Goal: Answer question/provide support: Share knowledge or assist other users

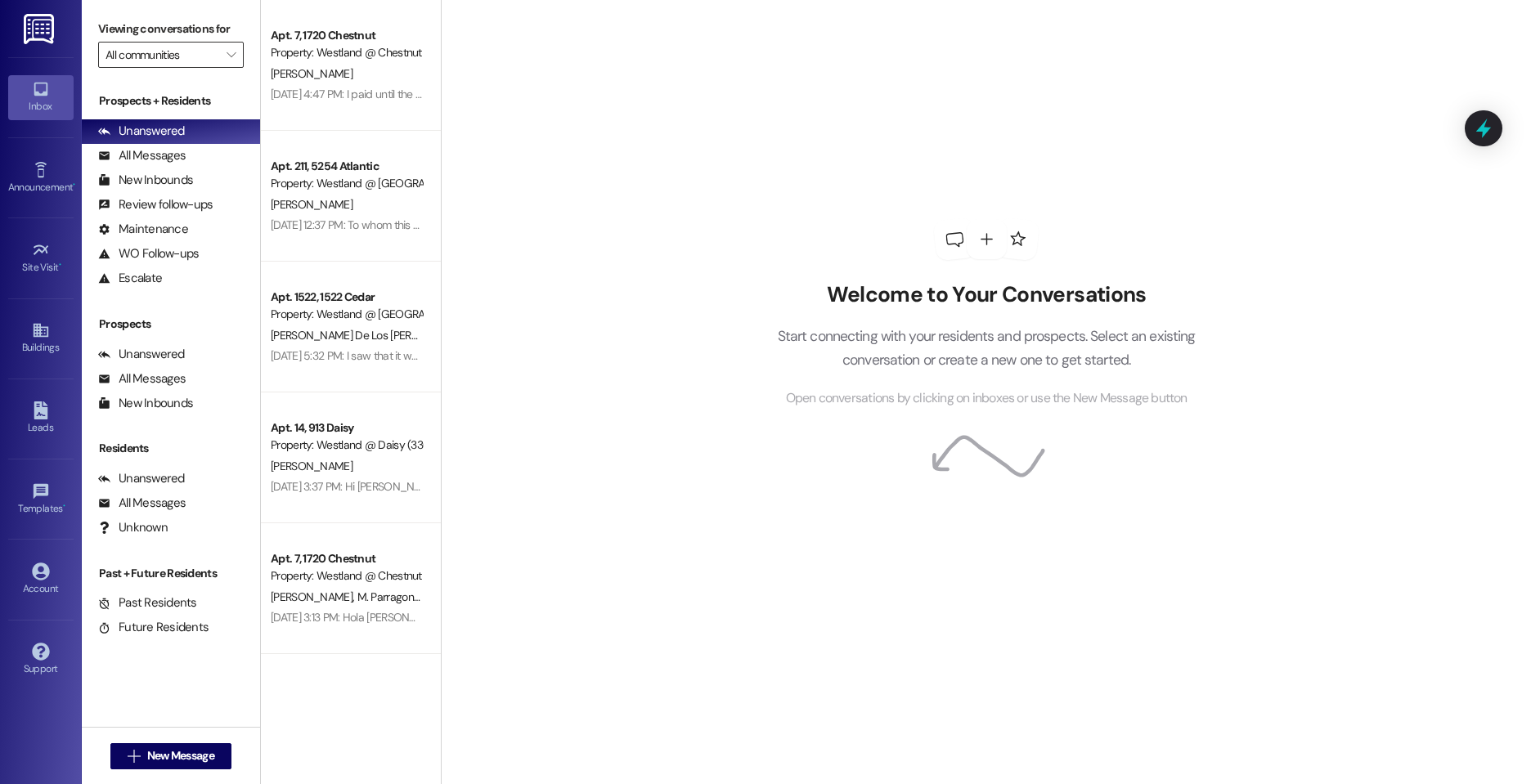
click at [216, 52] on input "All communities" at bounding box center [162, 54] width 112 height 26
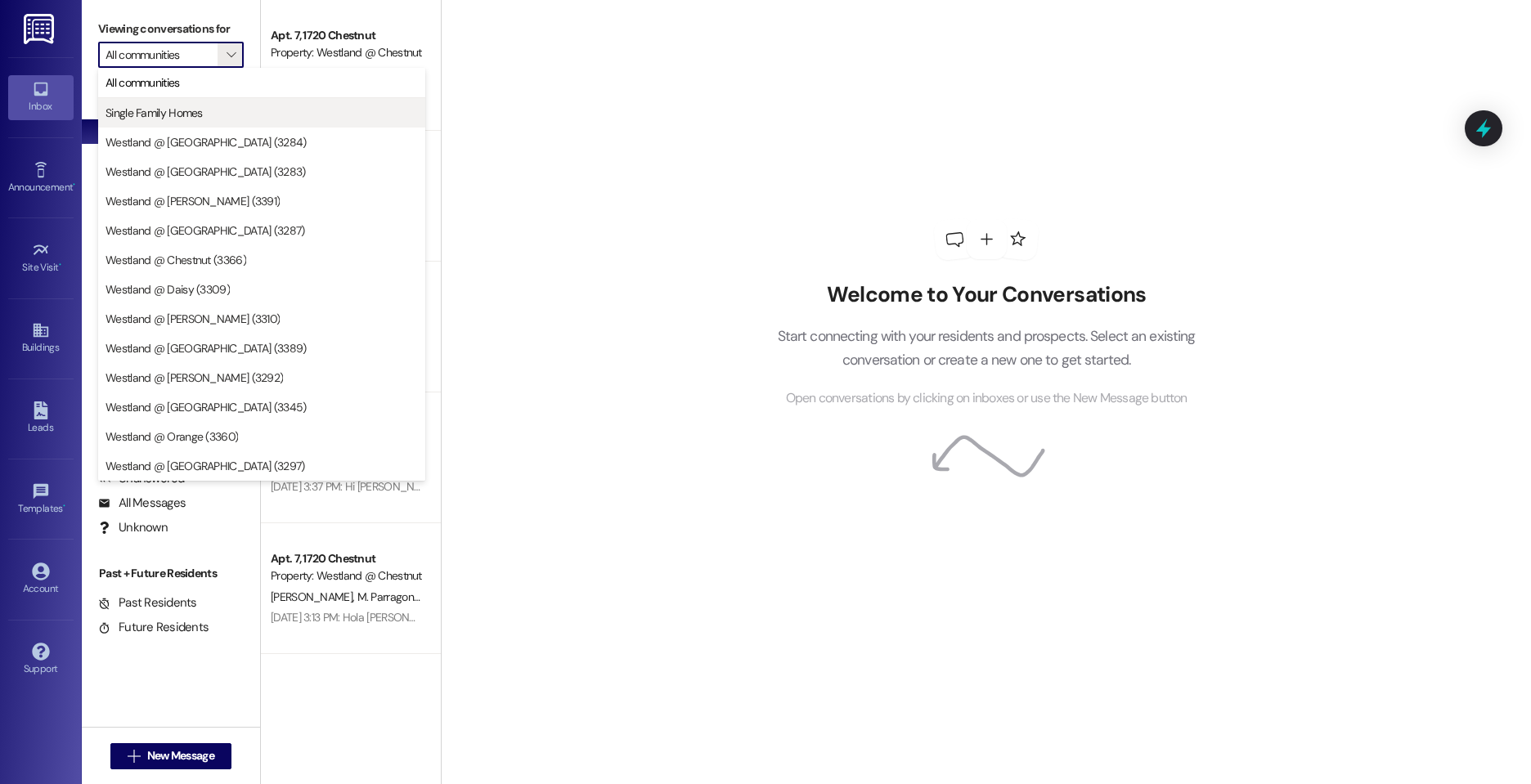
click at [213, 100] on button "Single Family Homes" at bounding box center [262, 113] width 327 height 29
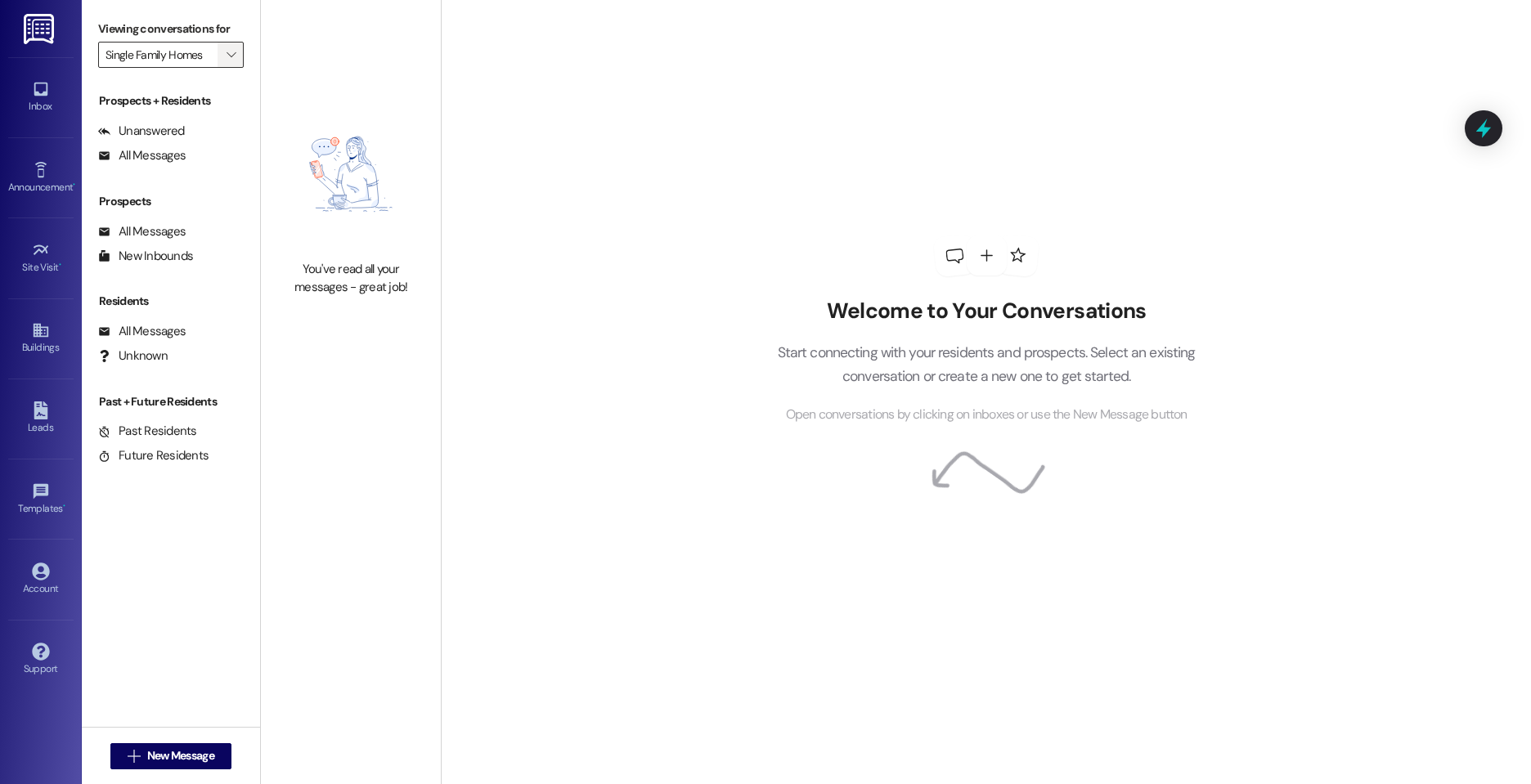
click at [220, 60] on button "" at bounding box center [231, 54] width 26 height 26
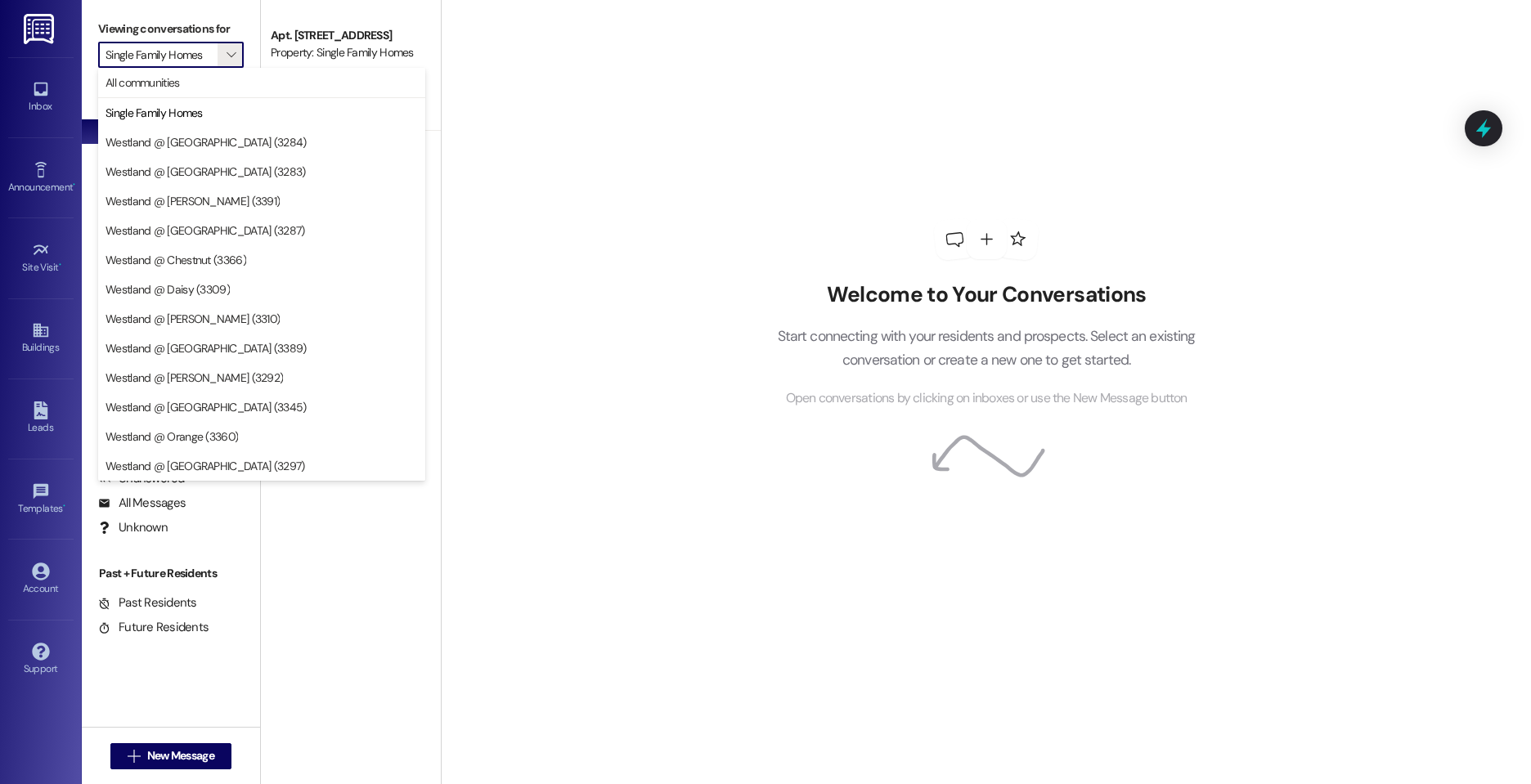
click at [432, 597] on div "Apt. [STREET_ADDRESS] Property: Single Family Homes [PERSON_NAME] [PERSON_NAME]…" at bounding box center [351, 334] width 180 height 668
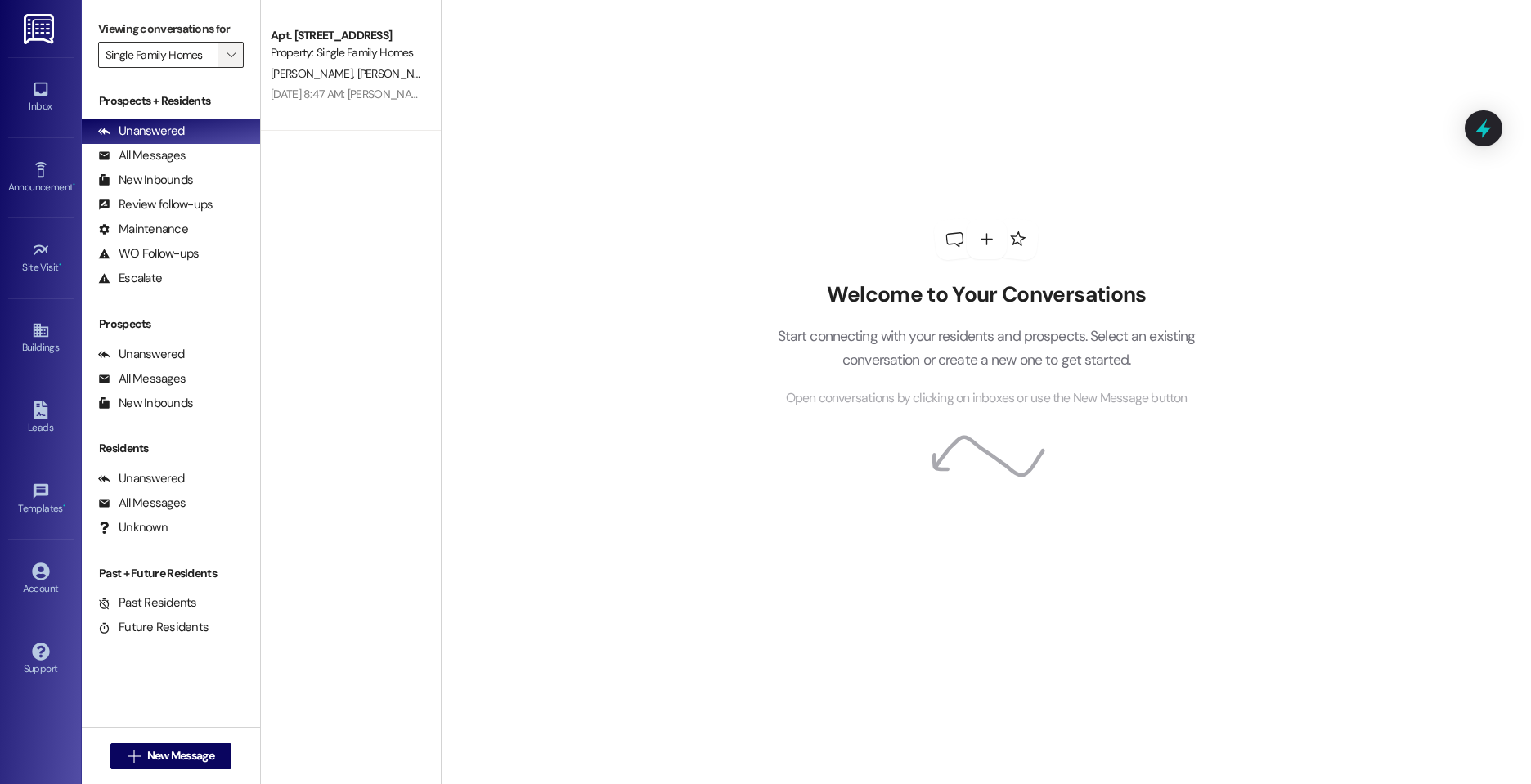
click at [236, 54] on span "" at bounding box center [231, 54] width 16 height 26
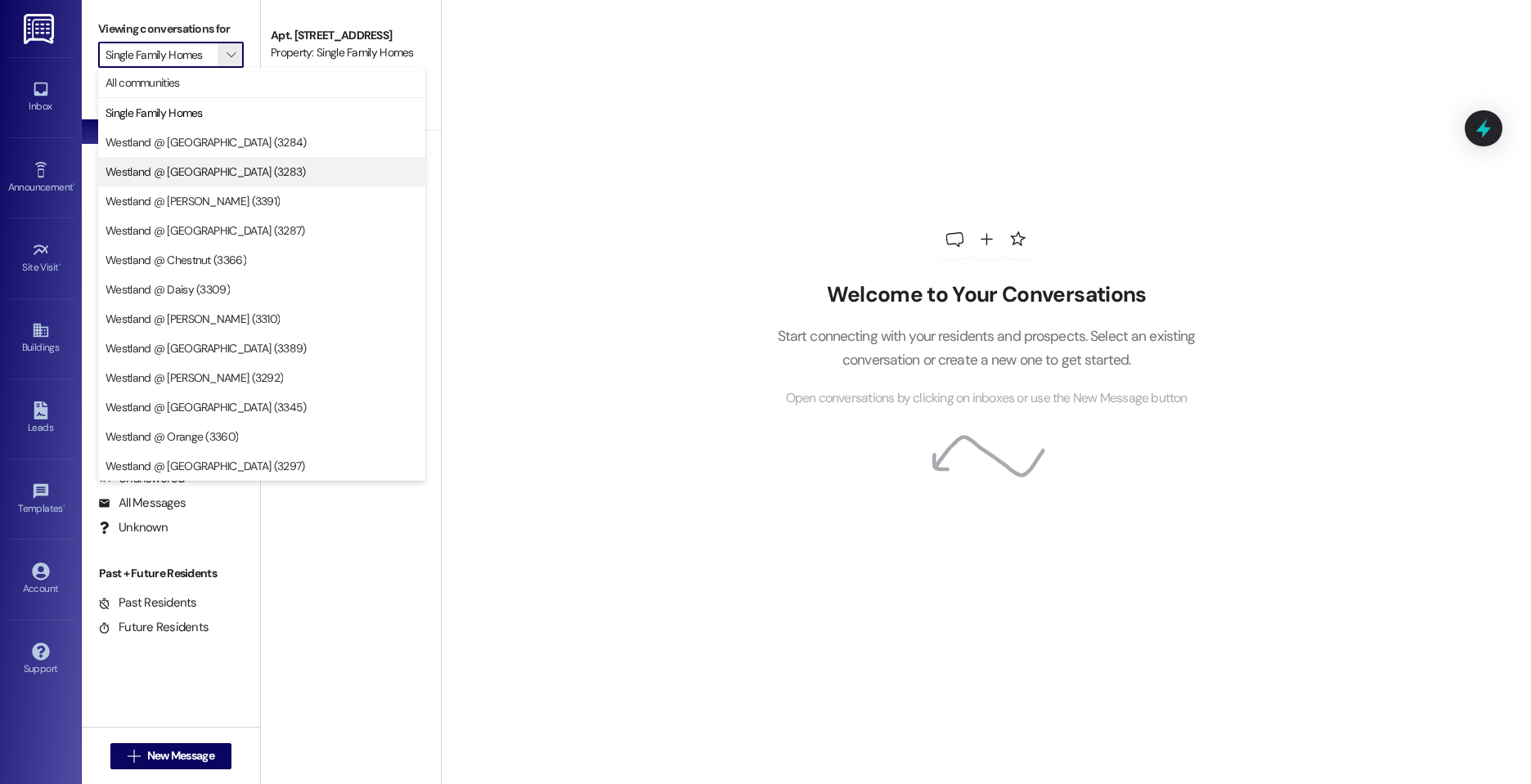
click at [220, 186] on button "Westland @ [GEOGRAPHIC_DATA] (3283)" at bounding box center [262, 172] width 327 height 29
click at [220, 186] on div "New Inbounds (0)" at bounding box center [171, 181] width 178 height 24
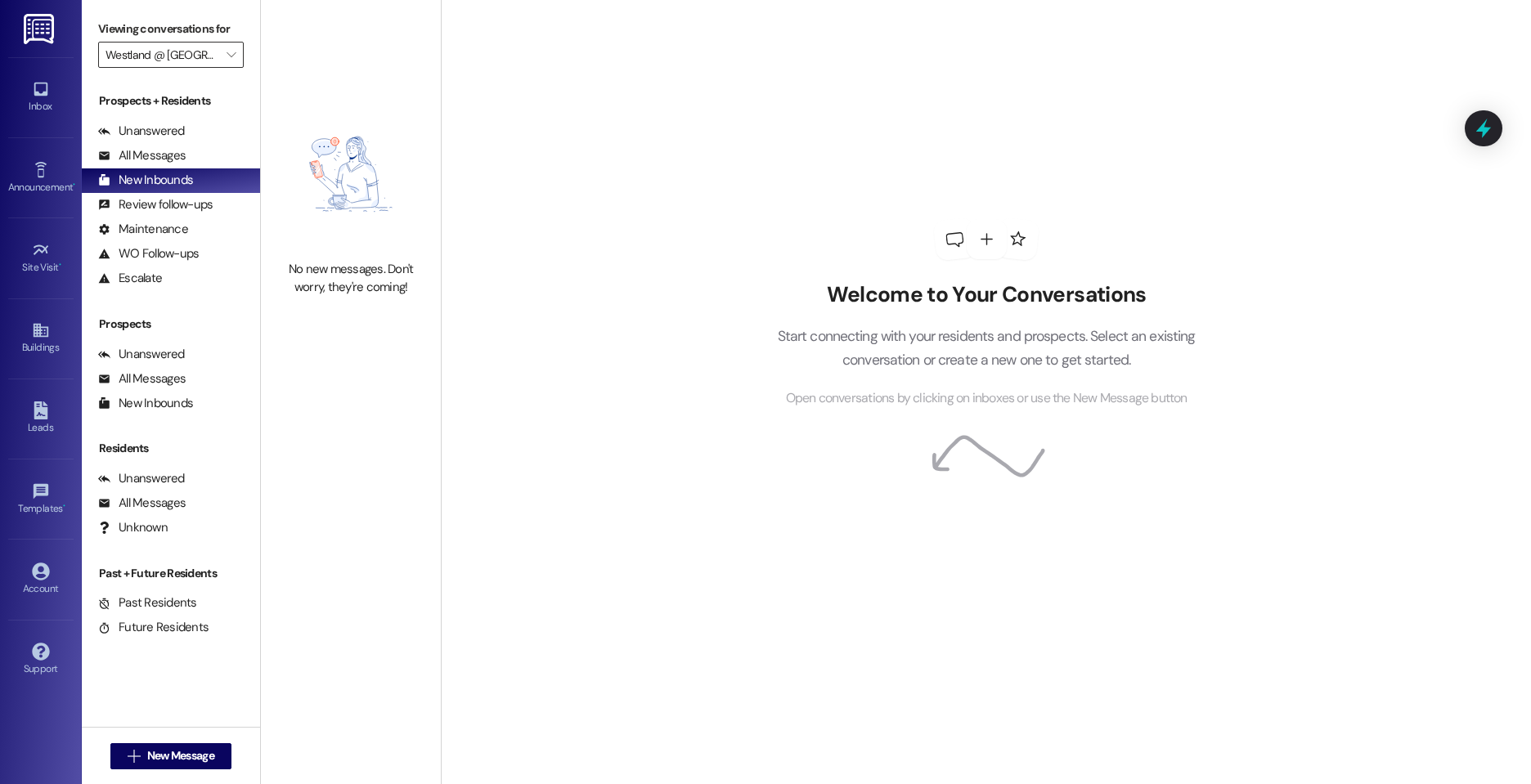
click at [208, 62] on input "Westland @ [GEOGRAPHIC_DATA] (3283)" at bounding box center [162, 54] width 112 height 26
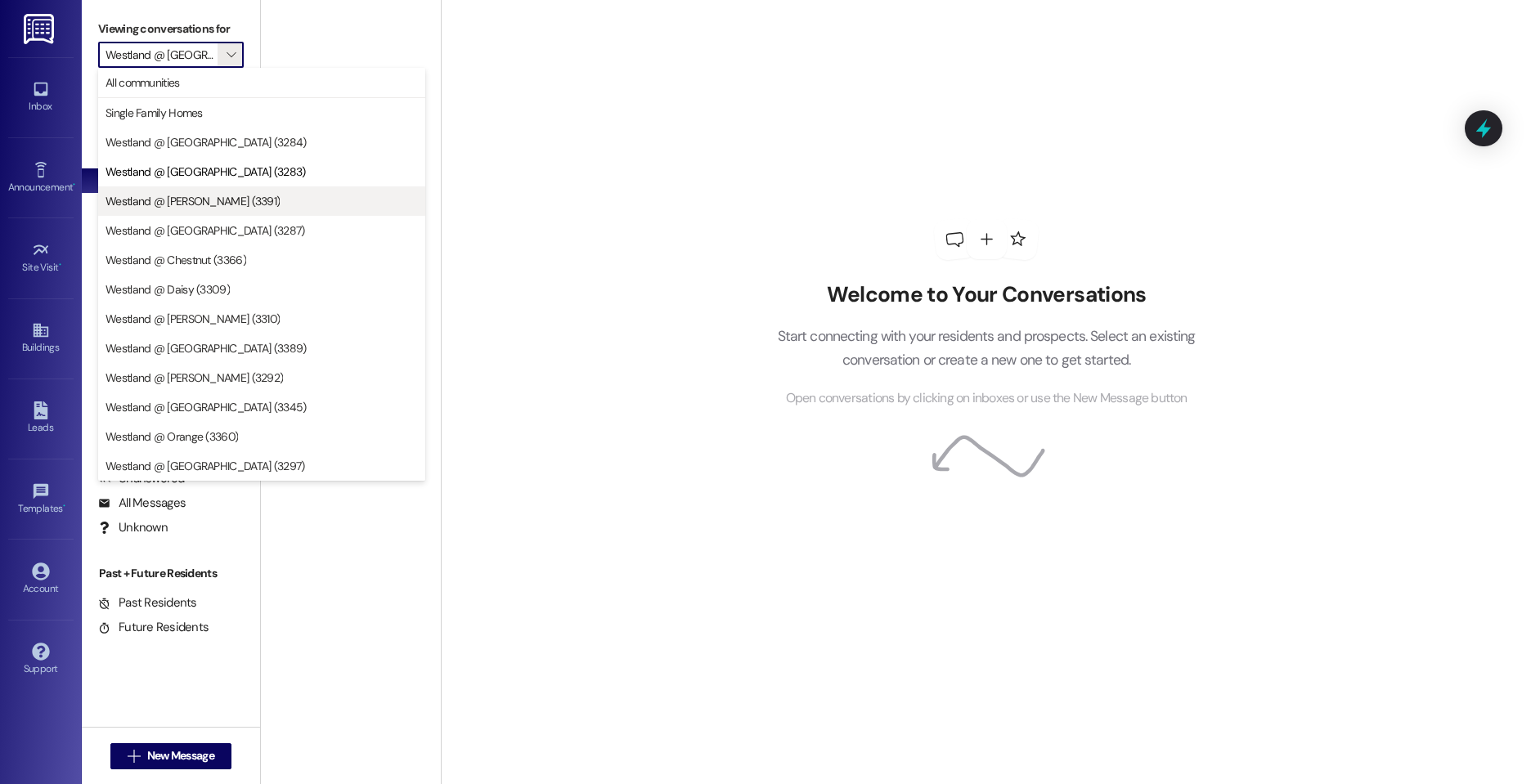
click at [215, 213] on button "Westland @ [PERSON_NAME] (3391)" at bounding box center [262, 201] width 327 height 29
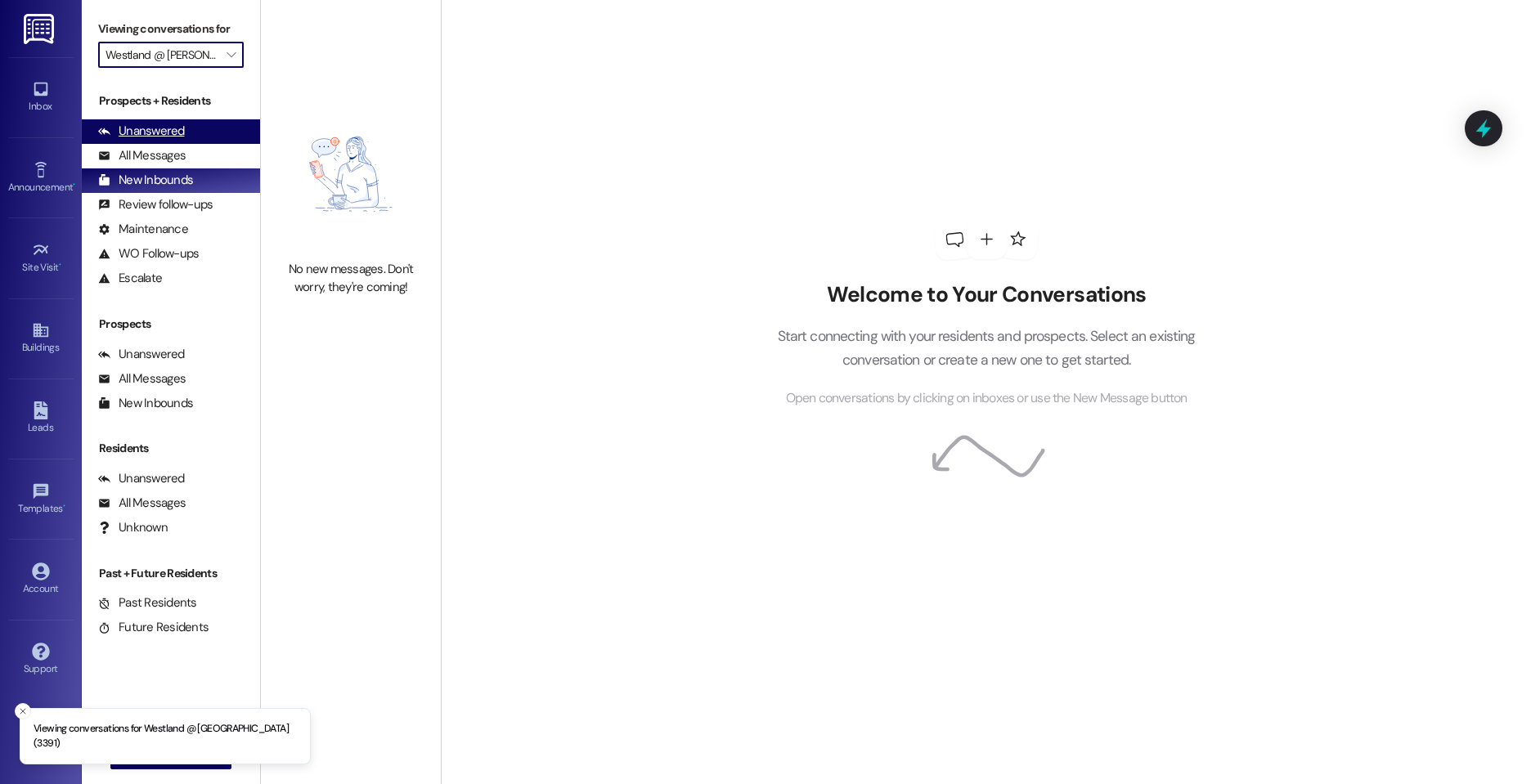
click at [209, 133] on div "Unanswered (0)" at bounding box center [171, 131] width 178 height 24
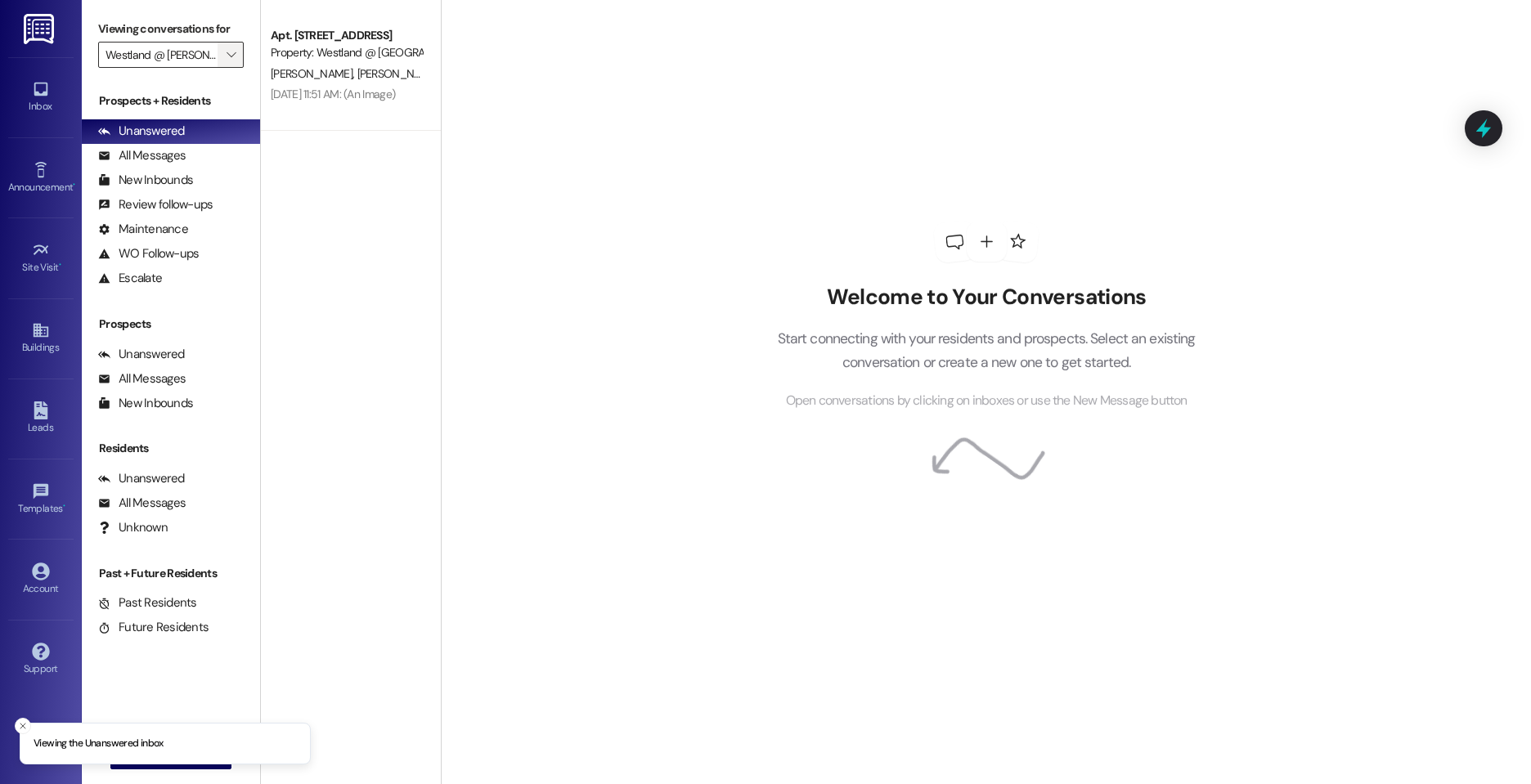
click at [218, 61] on button "" at bounding box center [231, 54] width 26 height 26
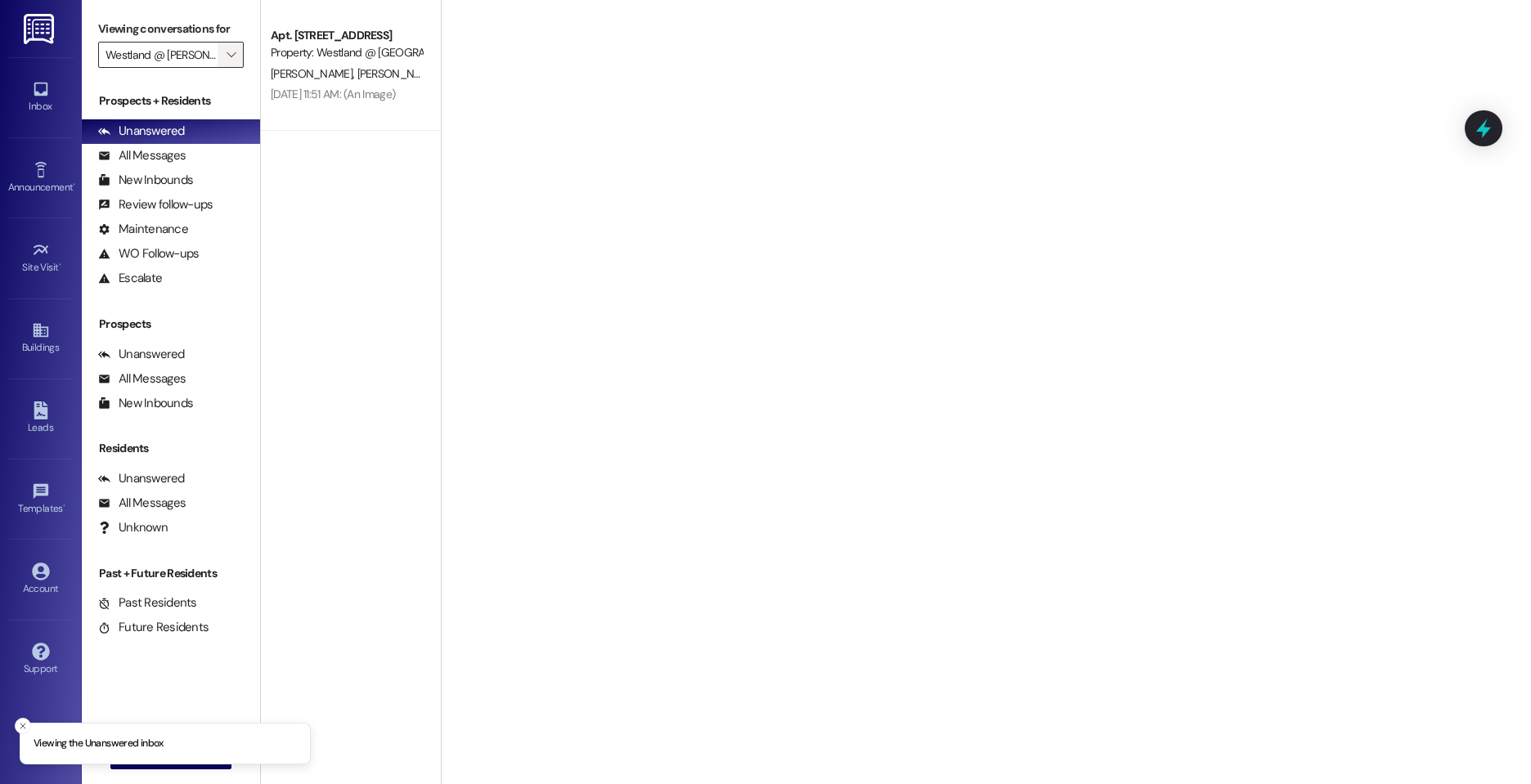
scroll to position [0, 7]
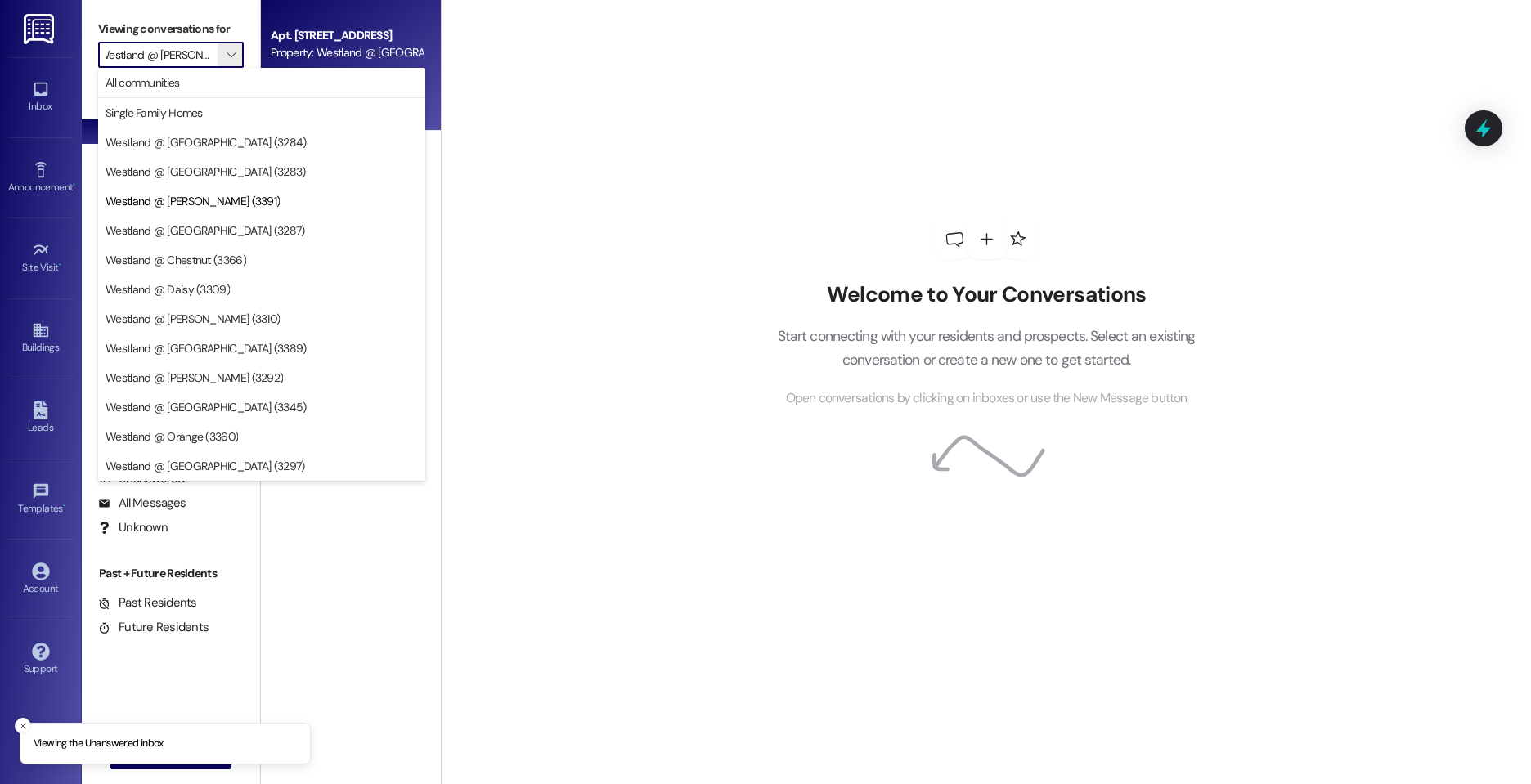
click at [319, 47] on div "Property: Westland @ [GEOGRAPHIC_DATA] (3391)" at bounding box center [346, 53] width 151 height 17
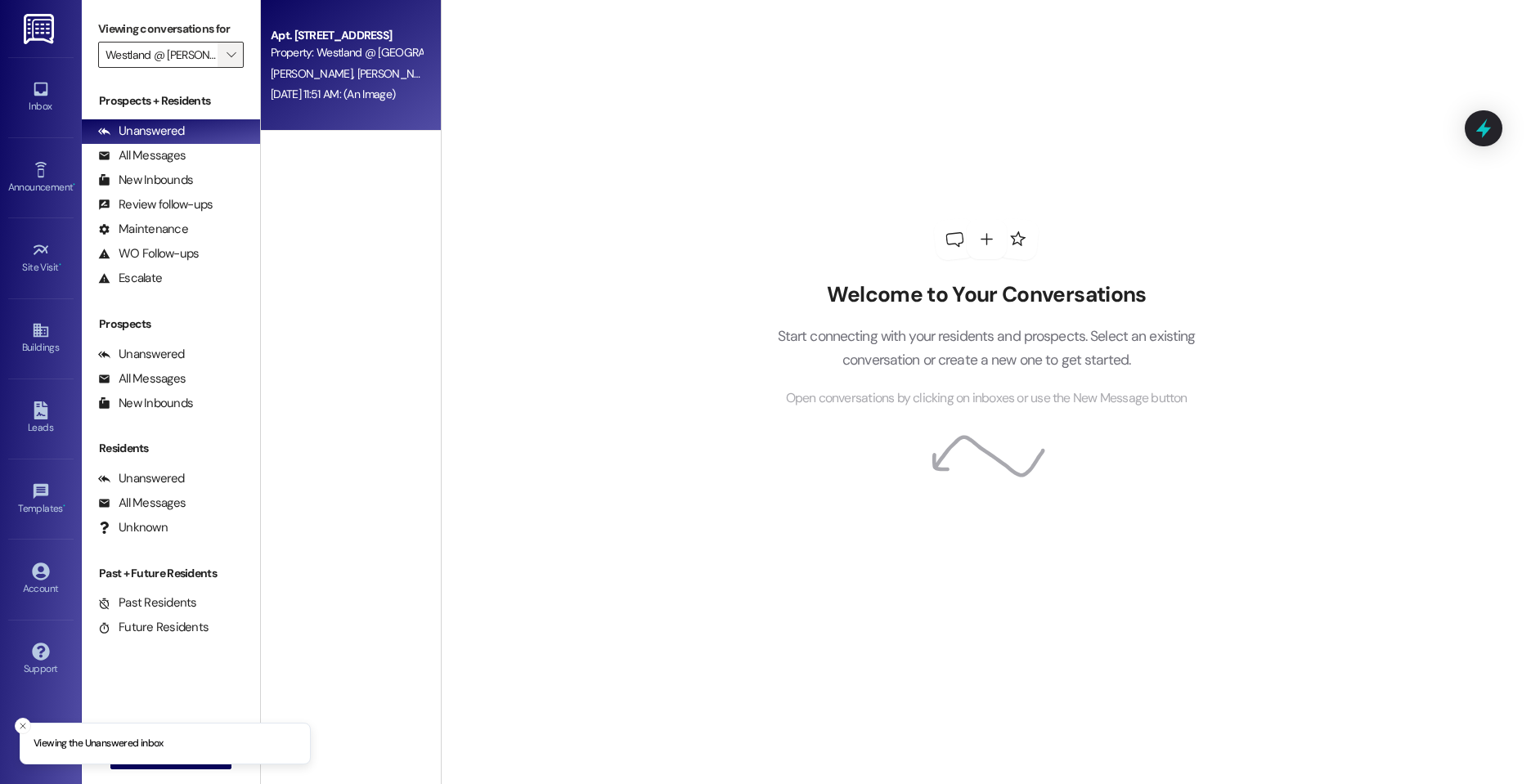
click at [227, 61] on span "" at bounding box center [231, 54] width 16 height 26
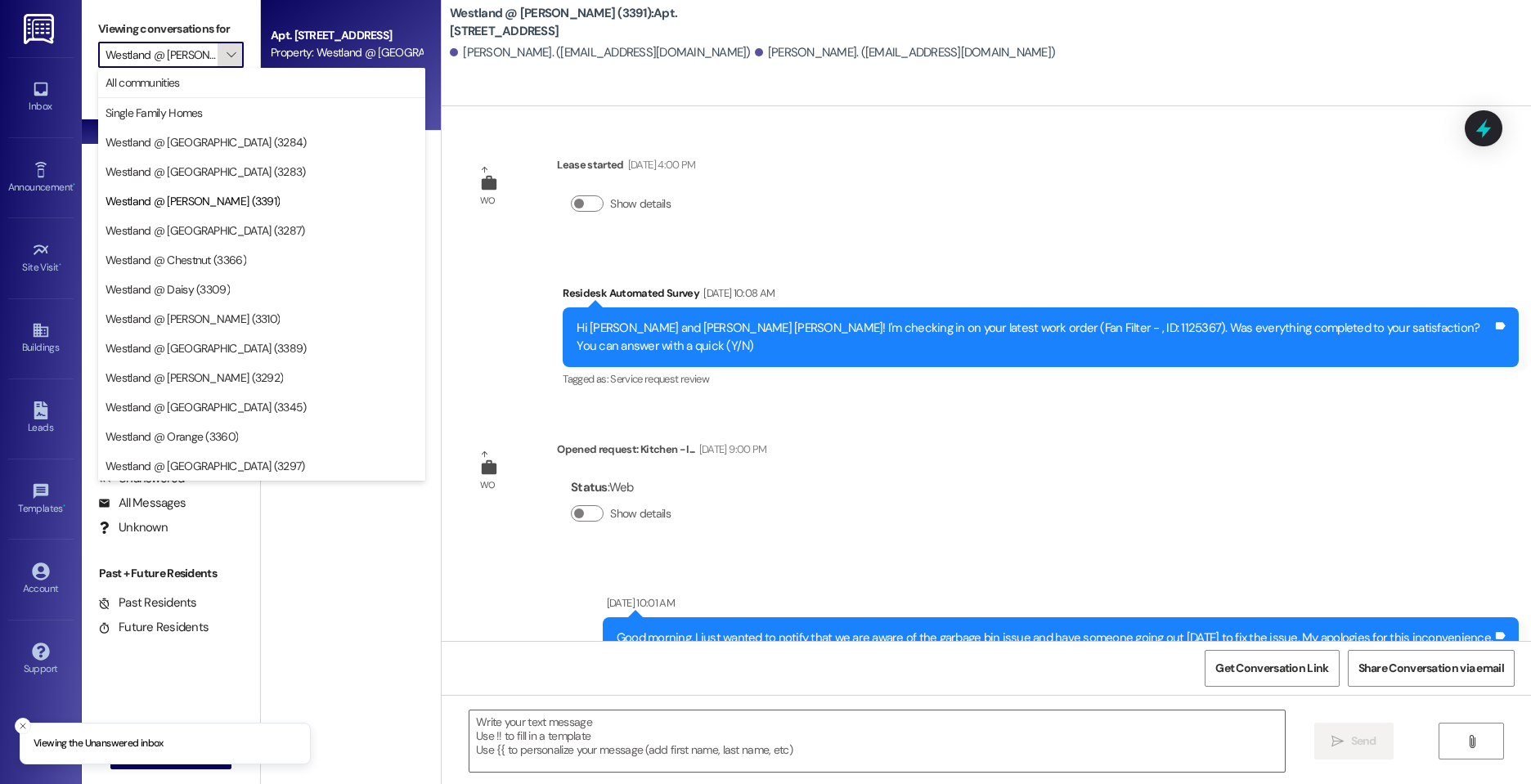
scroll to position [37441, 0]
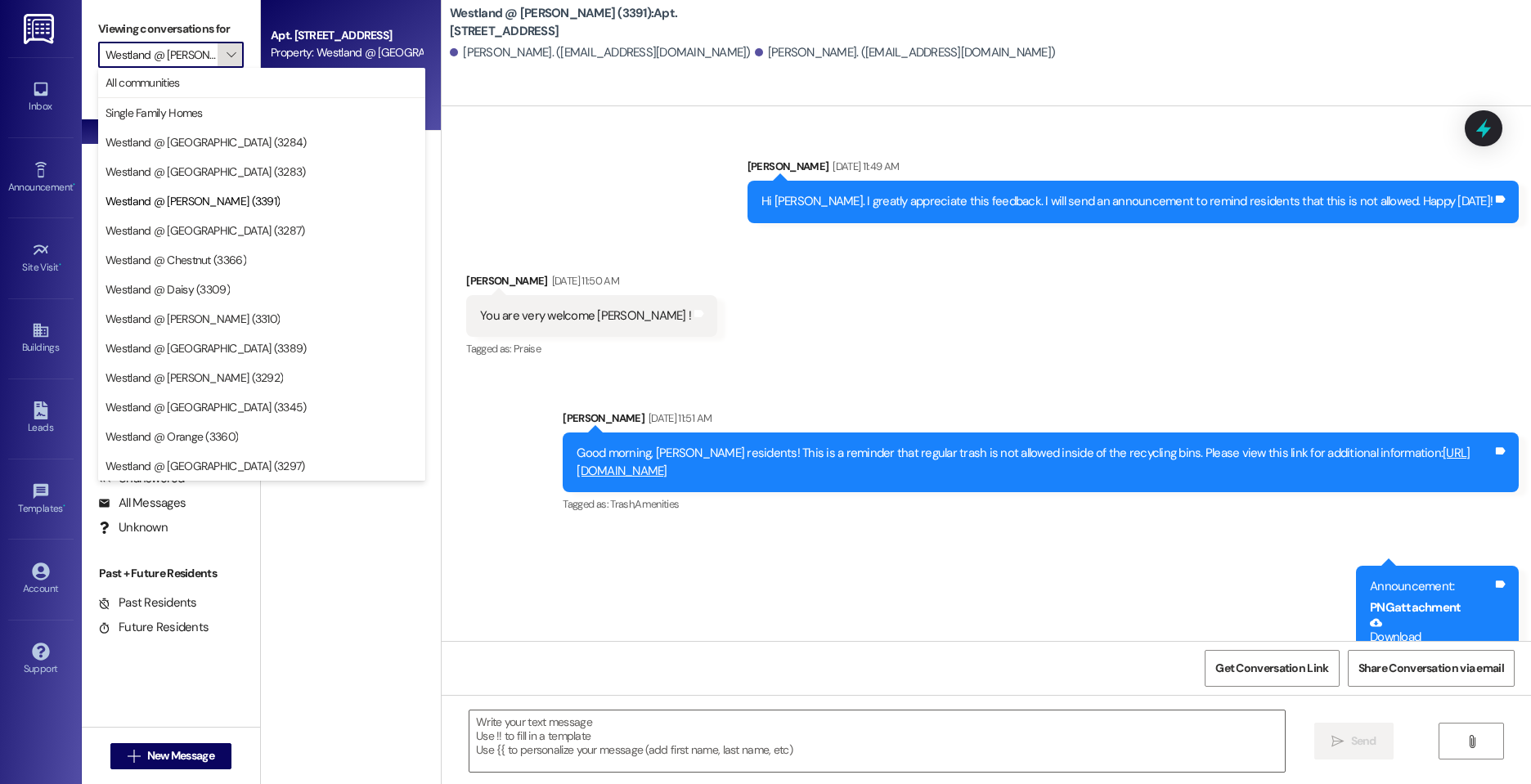
click at [239, 238] on span "Westland @ [GEOGRAPHIC_DATA] (3287)" at bounding box center [261, 230] width 312 height 16
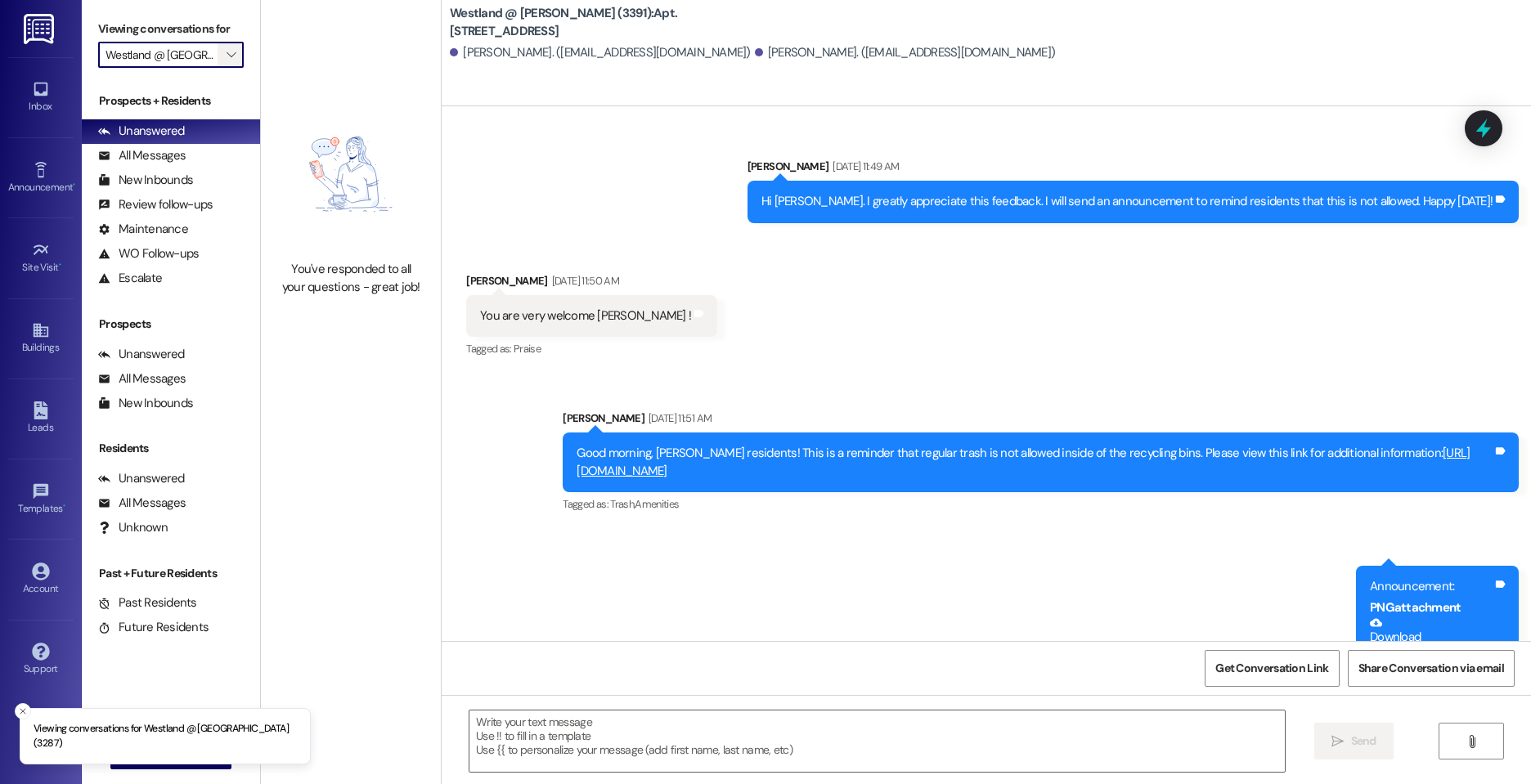
click at [224, 50] on span "" at bounding box center [231, 54] width 16 height 26
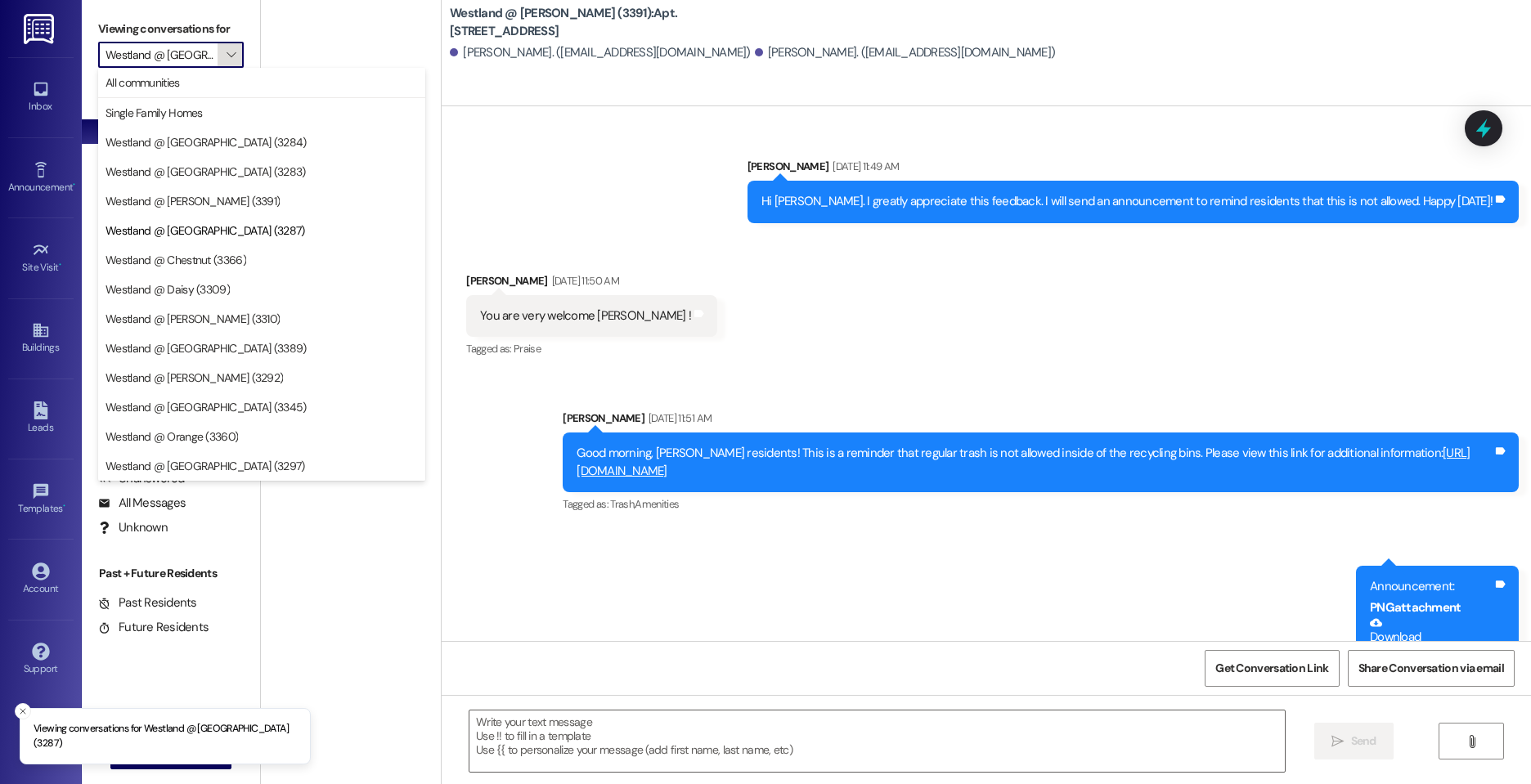
scroll to position [0, 17]
click at [239, 341] on span "Westland @ [GEOGRAPHIC_DATA] (3389)" at bounding box center [261, 348] width 312 height 16
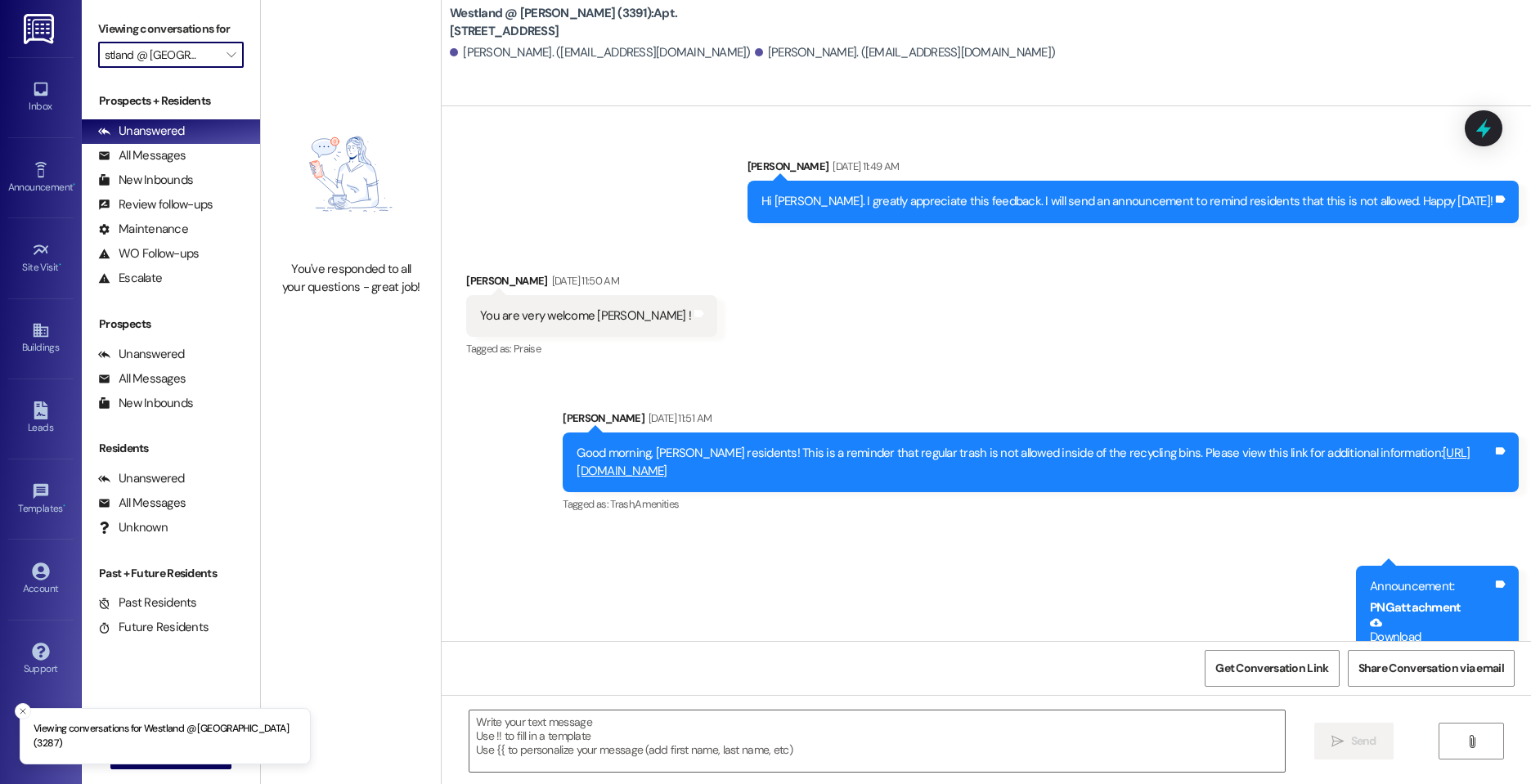
type input "Westland @ [GEOGRAPHIC_DATA] (3389)"
